Goal: Browse casually: Explore the website without a specific task or goal

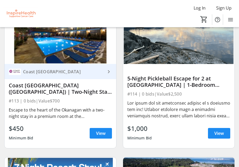
scroll to position [1671, 0]
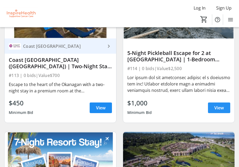
click at [216, 110] on span "View" at bounding box center [219, 108] width 10 height 6
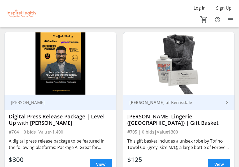
scroll to position [6155, 0]
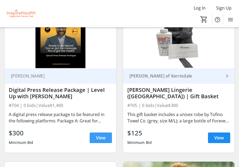
click at [101, 140] on span "View" at bounding box center [101, 138] width 10 height 6
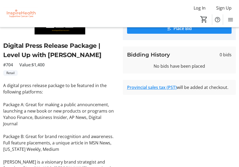
scroll to position [59, 0]
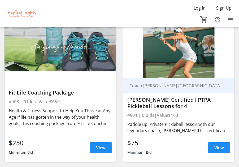
scroll to position [9109, 0]
